Goal: Find specific page/section: Find specific page/section

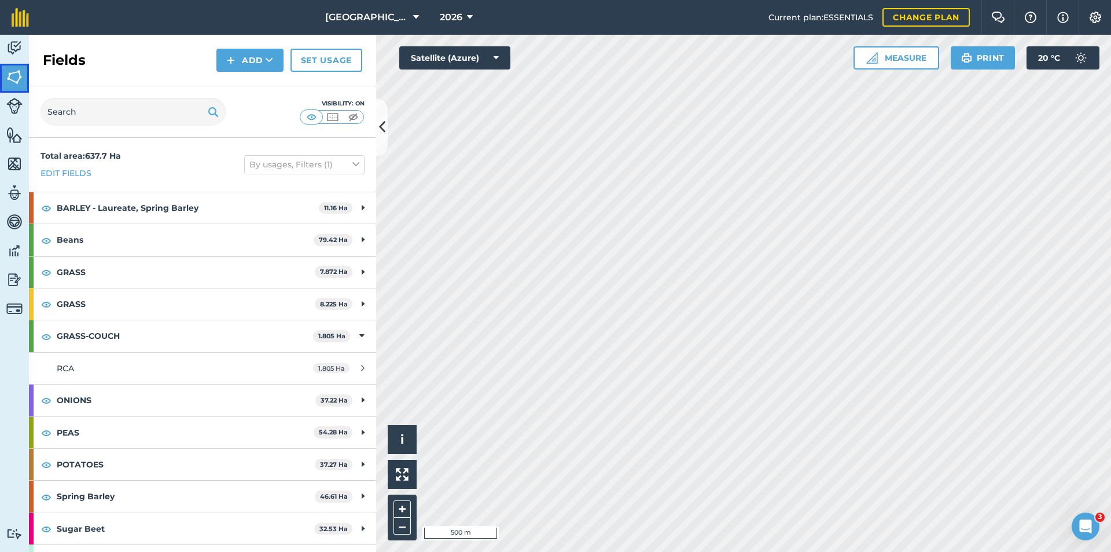
click at [8, 80] on img at bounding box center [14, 76] width 16 height 17
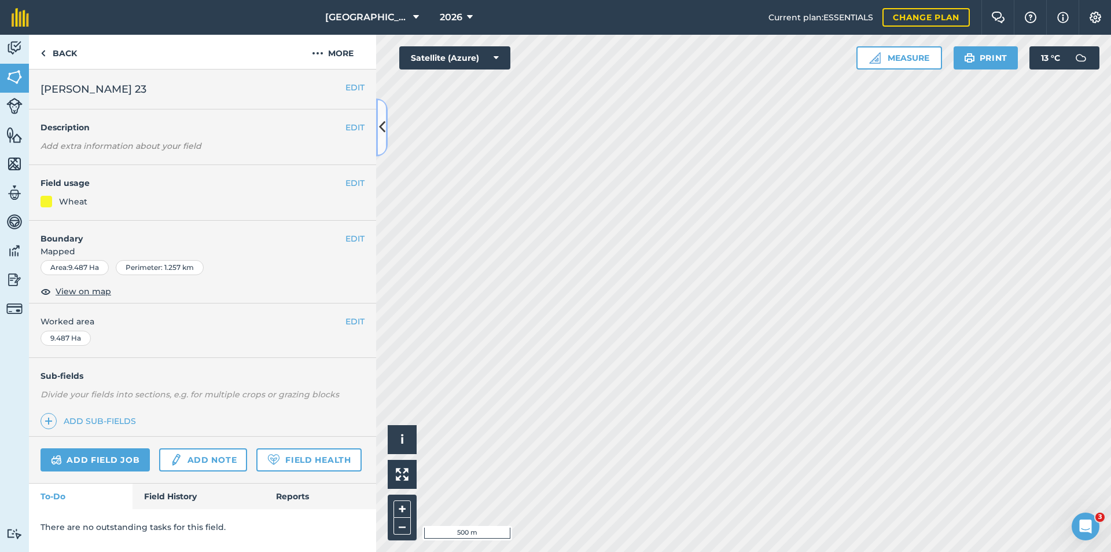
click at [380, 129] on icon at bounding box center [382, 127] width 6 height 20
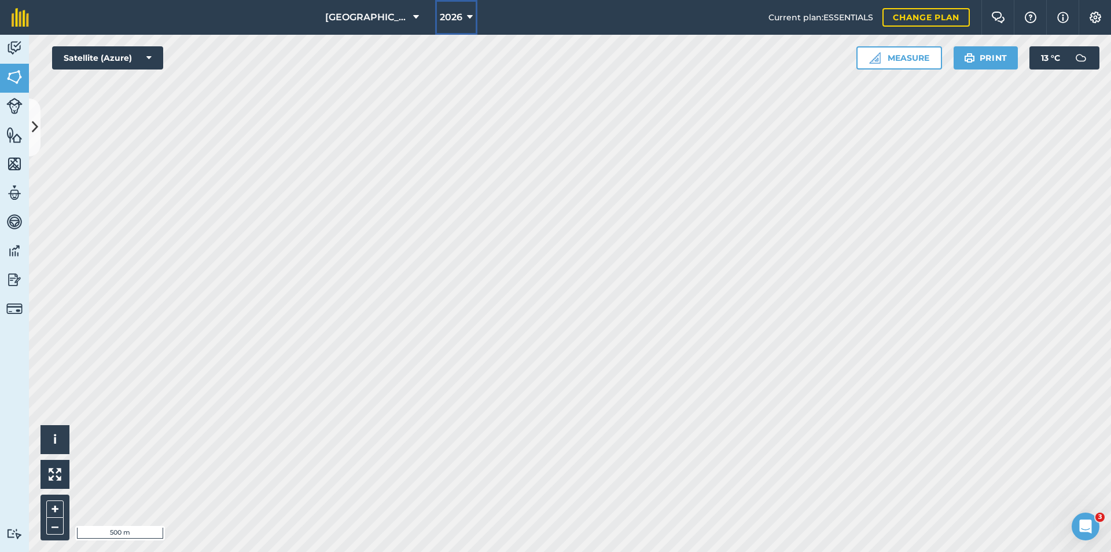
click at [440, 17] on span "2026" at bounding box center [451, 17] width 23 height 14
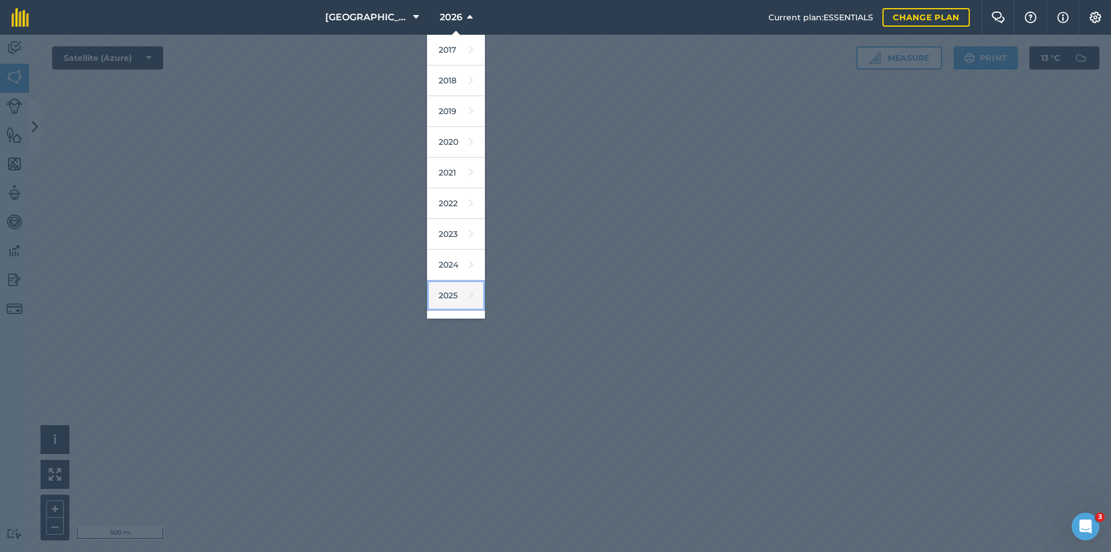
click at [435, 288] on link "2025" at bounding box center [456, 295] width 58 height 31
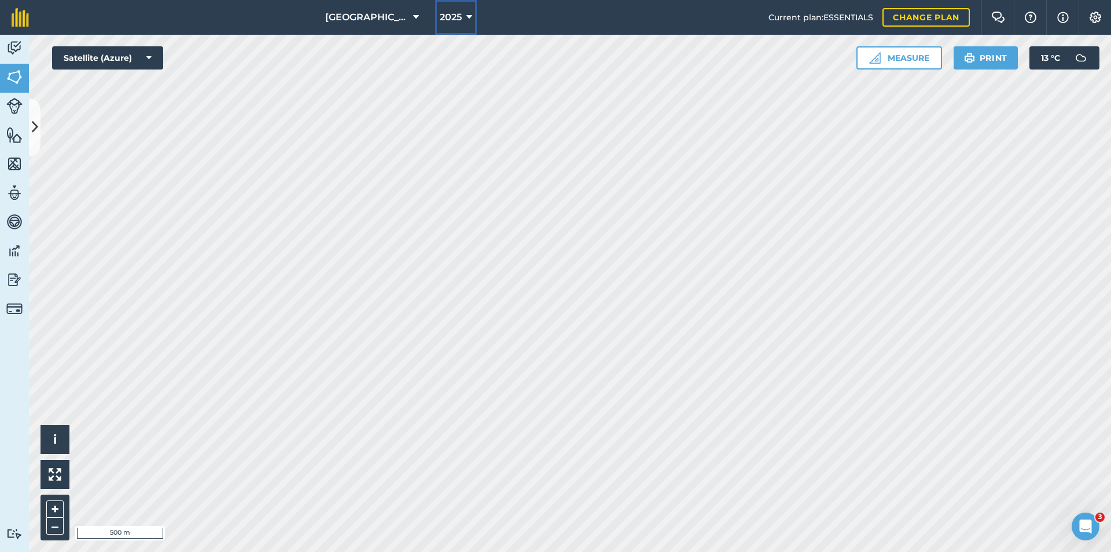
click at [440, 13] on span "2025" at bounding box center [451, 17] width 22 height 14
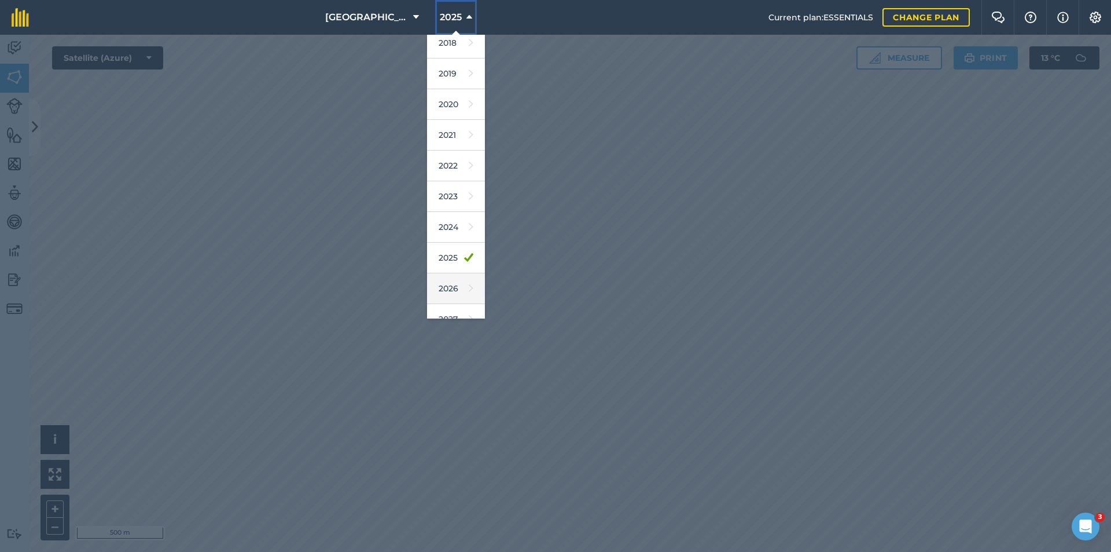
scroll to position [54, 0]
click at [440, 269] on link "2026" at bounding box center [456, 272] width 58 height 31
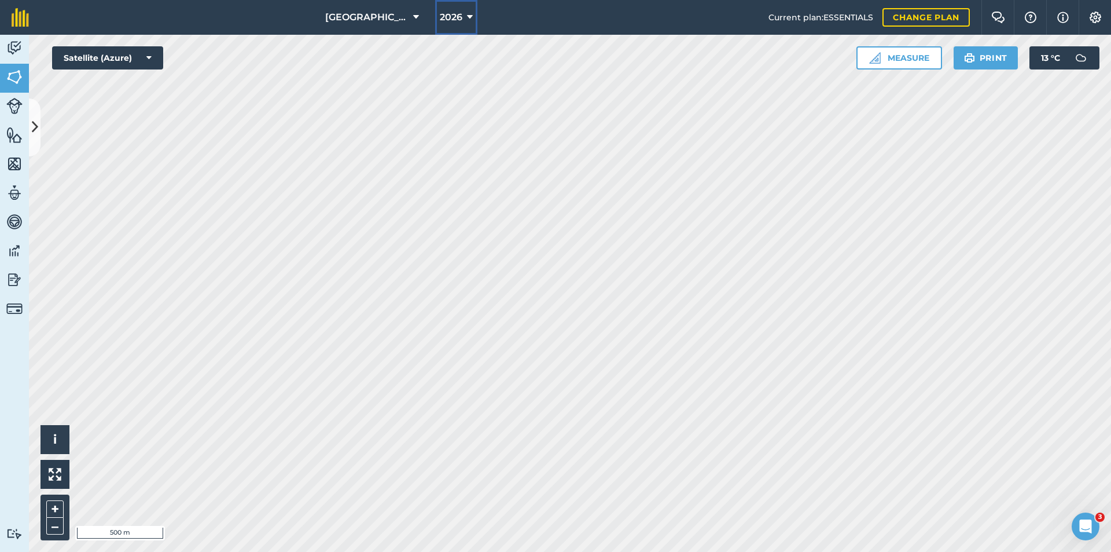
click at [446, 15] on span "2026" at bounding box center [451, 17] width 23 height 14
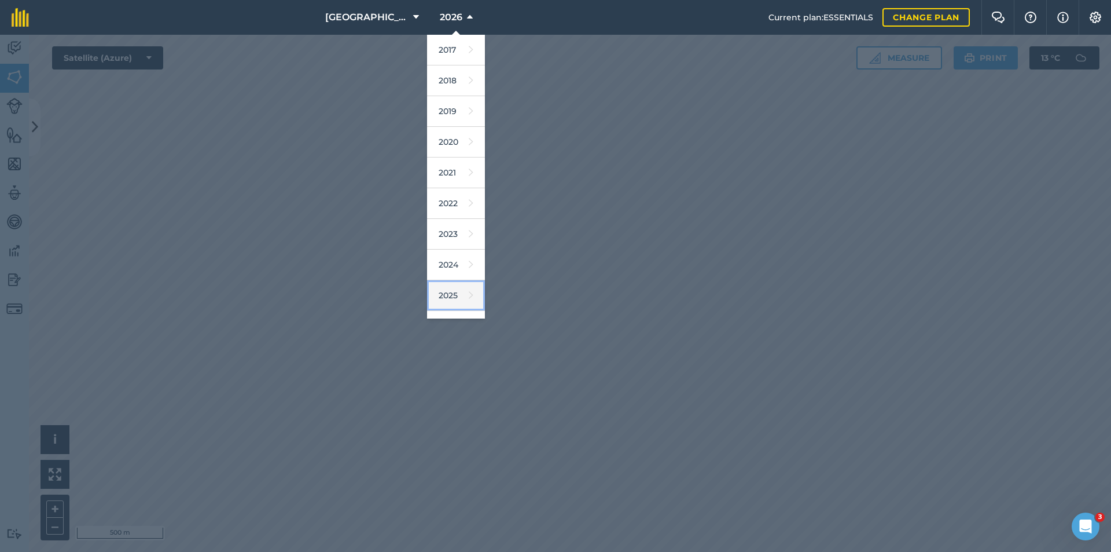
click at [435, 290] on link "2025" at bounding box center [456, 295] width 58 height 31
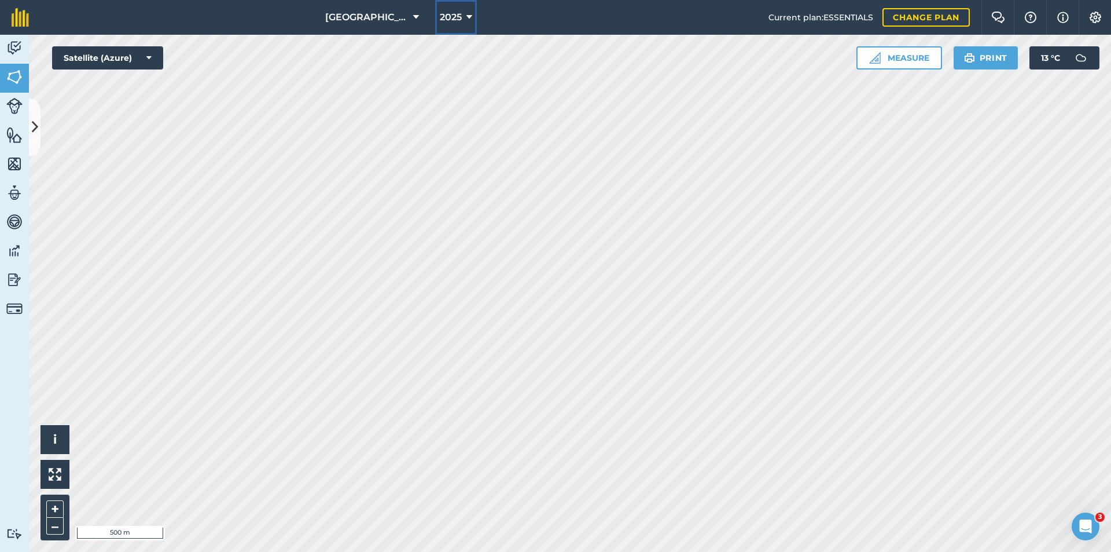
click at [447, 14] on span "2025" at bounding box center [451, 17] width 22 height 14
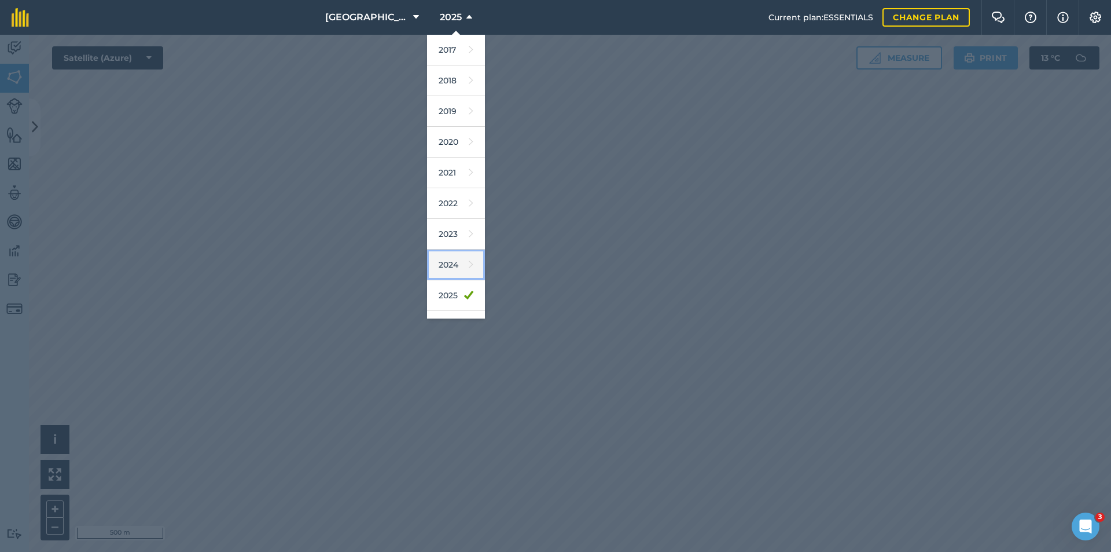
click at [442, 266] on link "2024" at bounding box center [456, 264] width 58 height 31
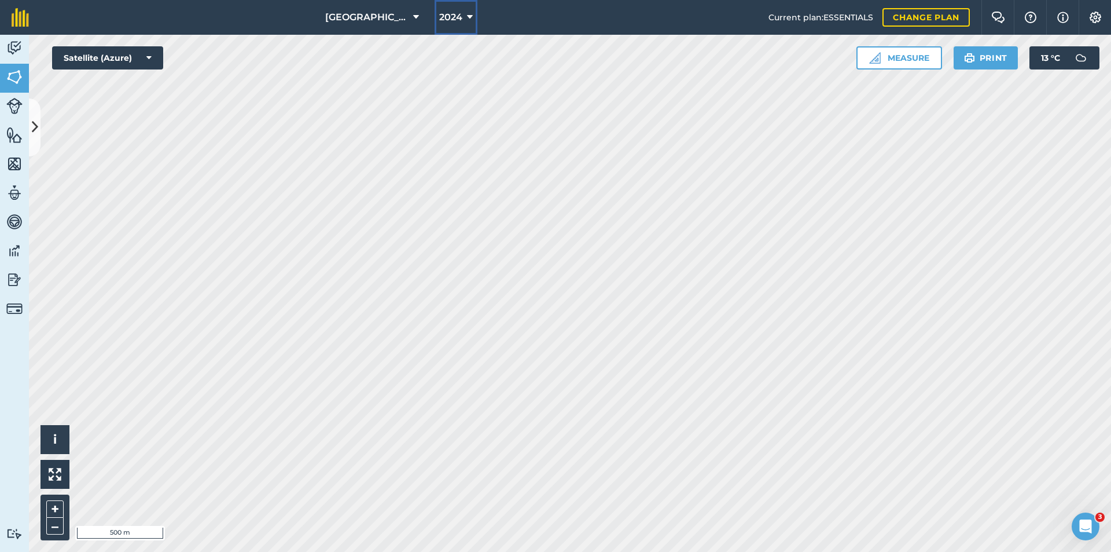
click at [451, 23] on span "2024" at bounding box center [450, 17] width 23 height 14
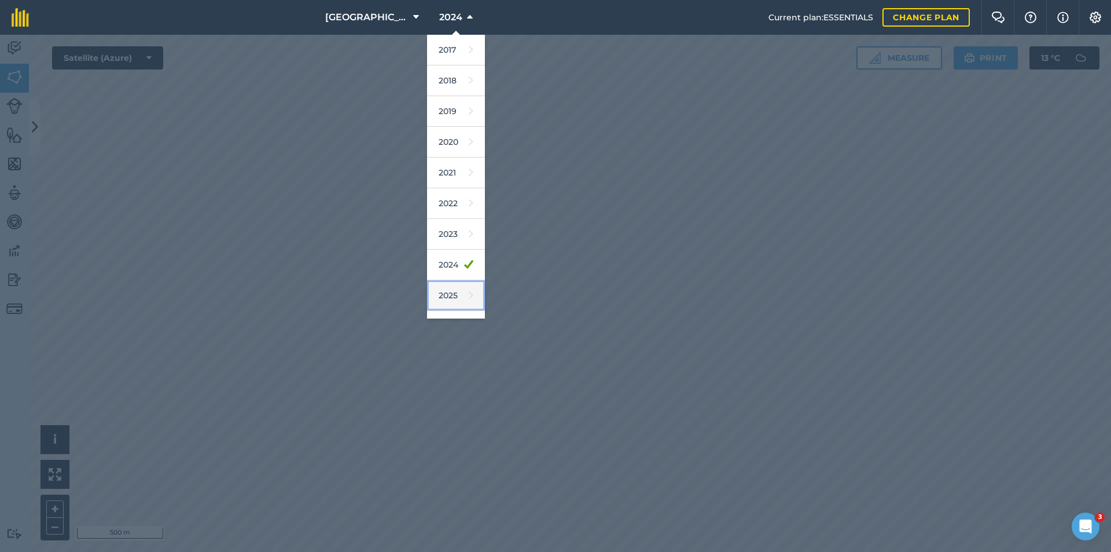
click at [436, 293] on link "2025" at bounding box center [456, 295] width 58 height 31
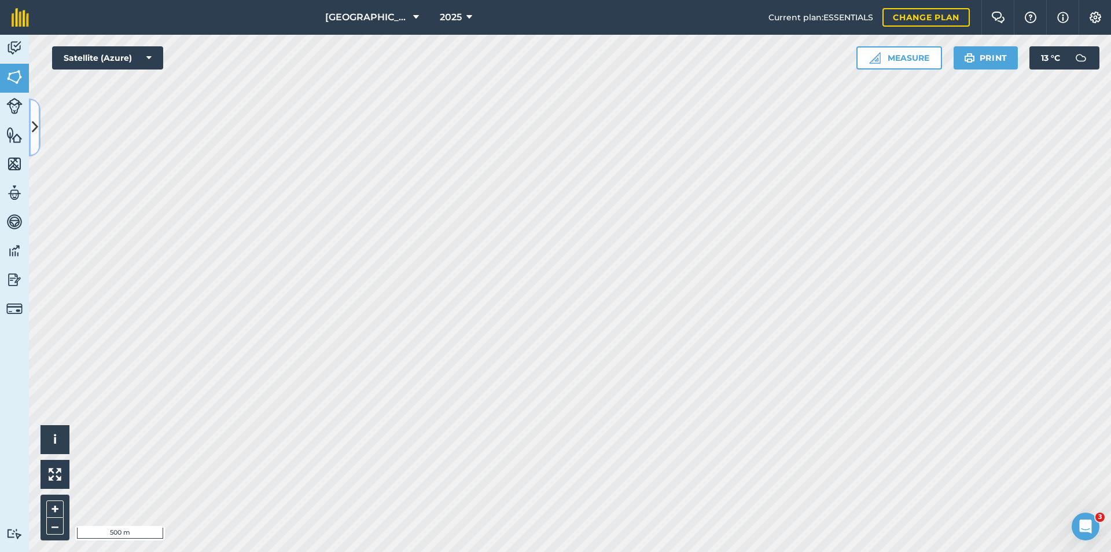
click at [38, 119] on button at bounding box center [35, 127] width 12 height 58
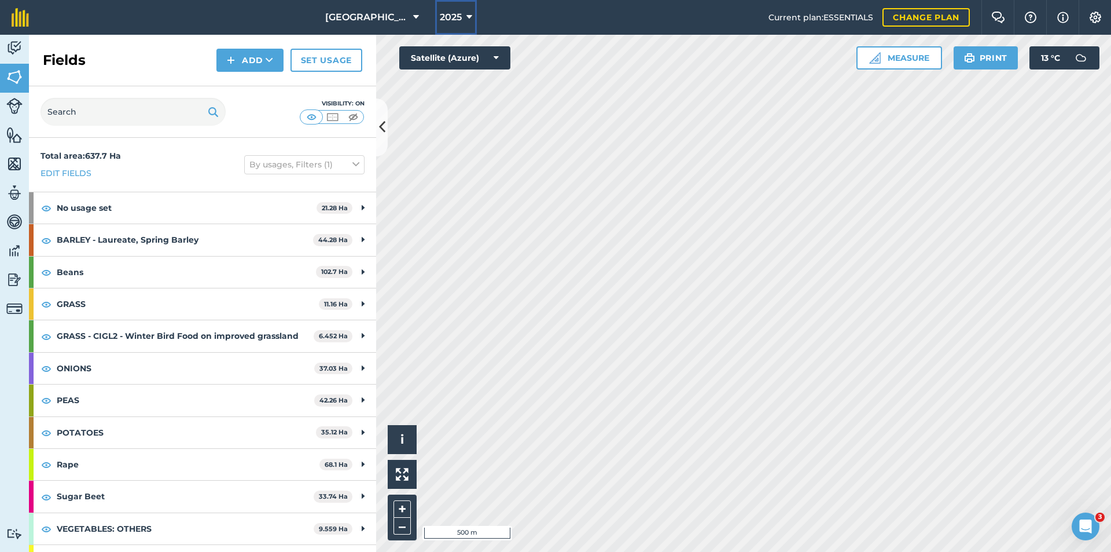
click at [466, 18] on icon at bounding box center [469, 17] width 6 height 14
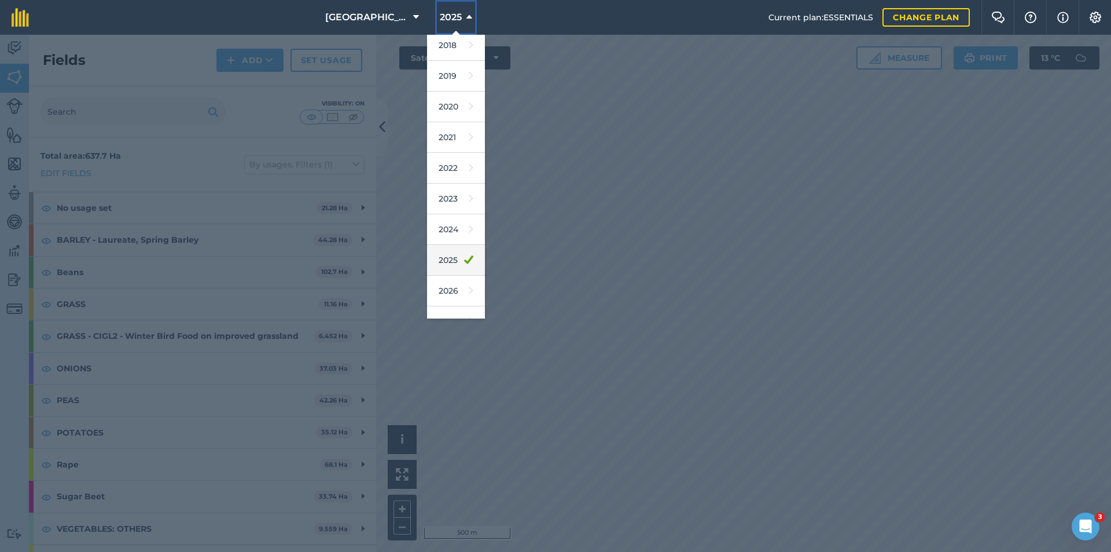
scroll to position [54, 0]
click at [469, 274] on icon at bounding box center [471, 272] width 5 height 16
